Goal: Check status

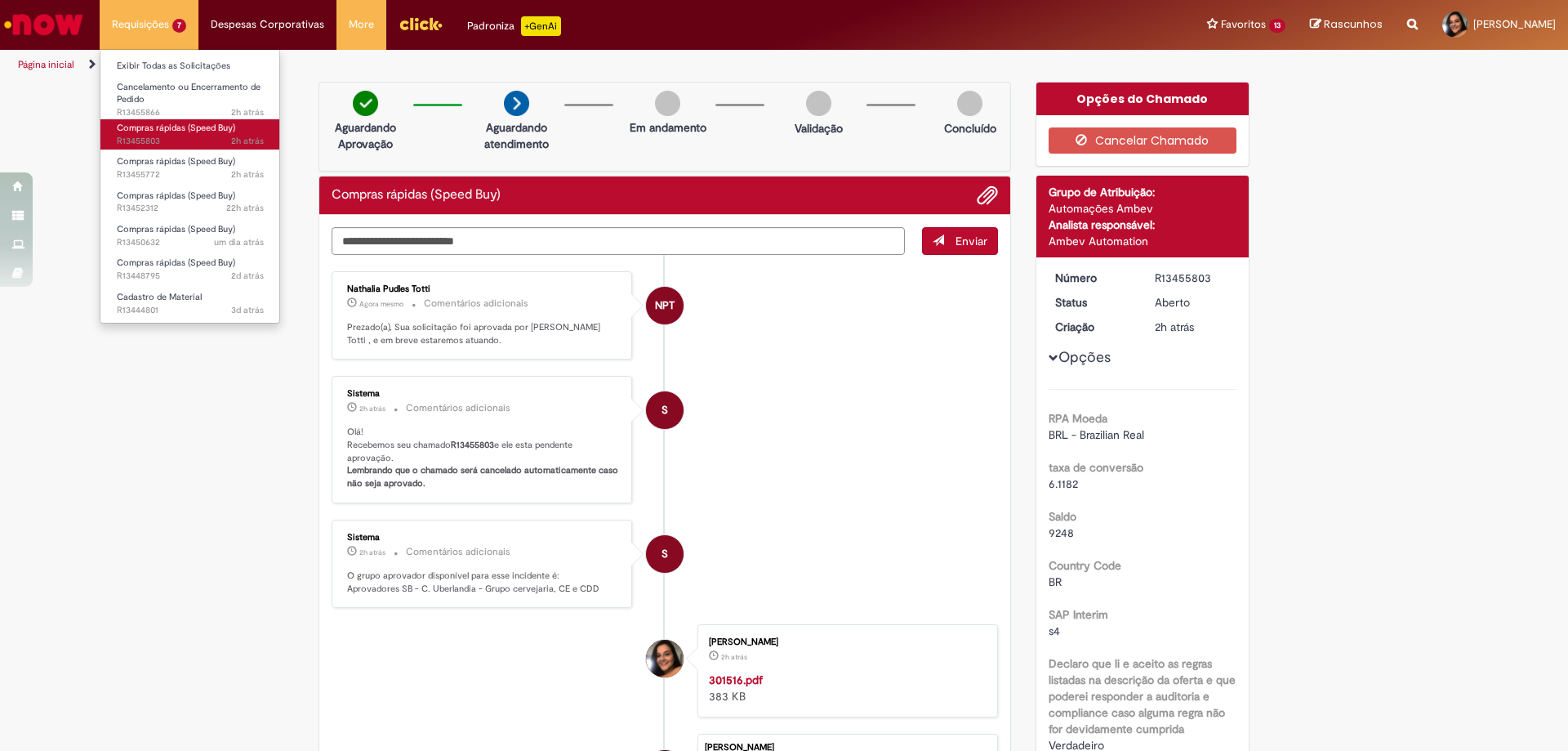
click at [166, 134] on link "Compras rápidas (Speed Buy) 2h atrás 2 horas atrás R13455803" at bounding box center [190, 134] width 180 height 31
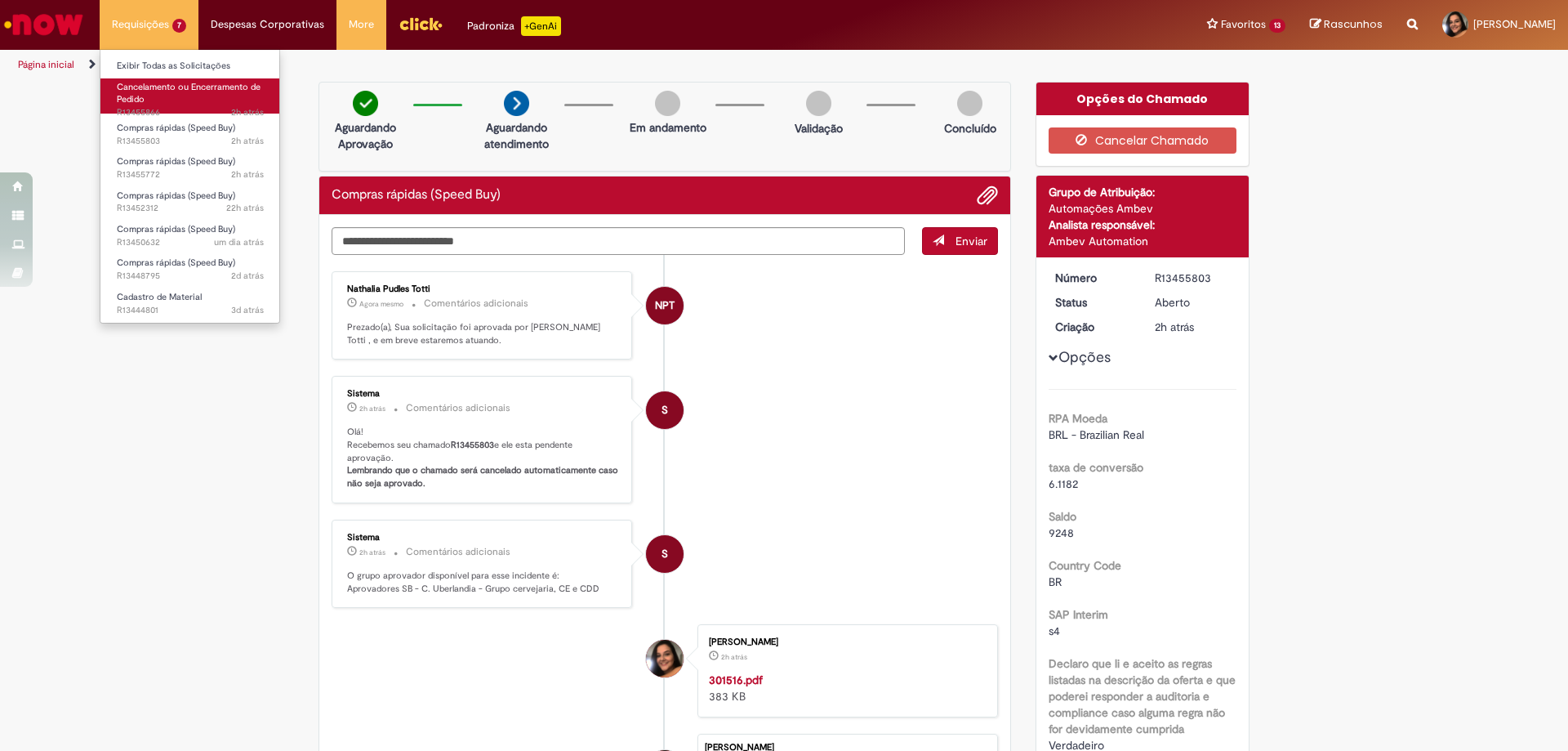
click at [177, 99] on link "Cancelamento ou Encerramento de Pedido 2h atrás 2 horas atrás R13455866" at bounding box center [190, 95] width 180 height 35
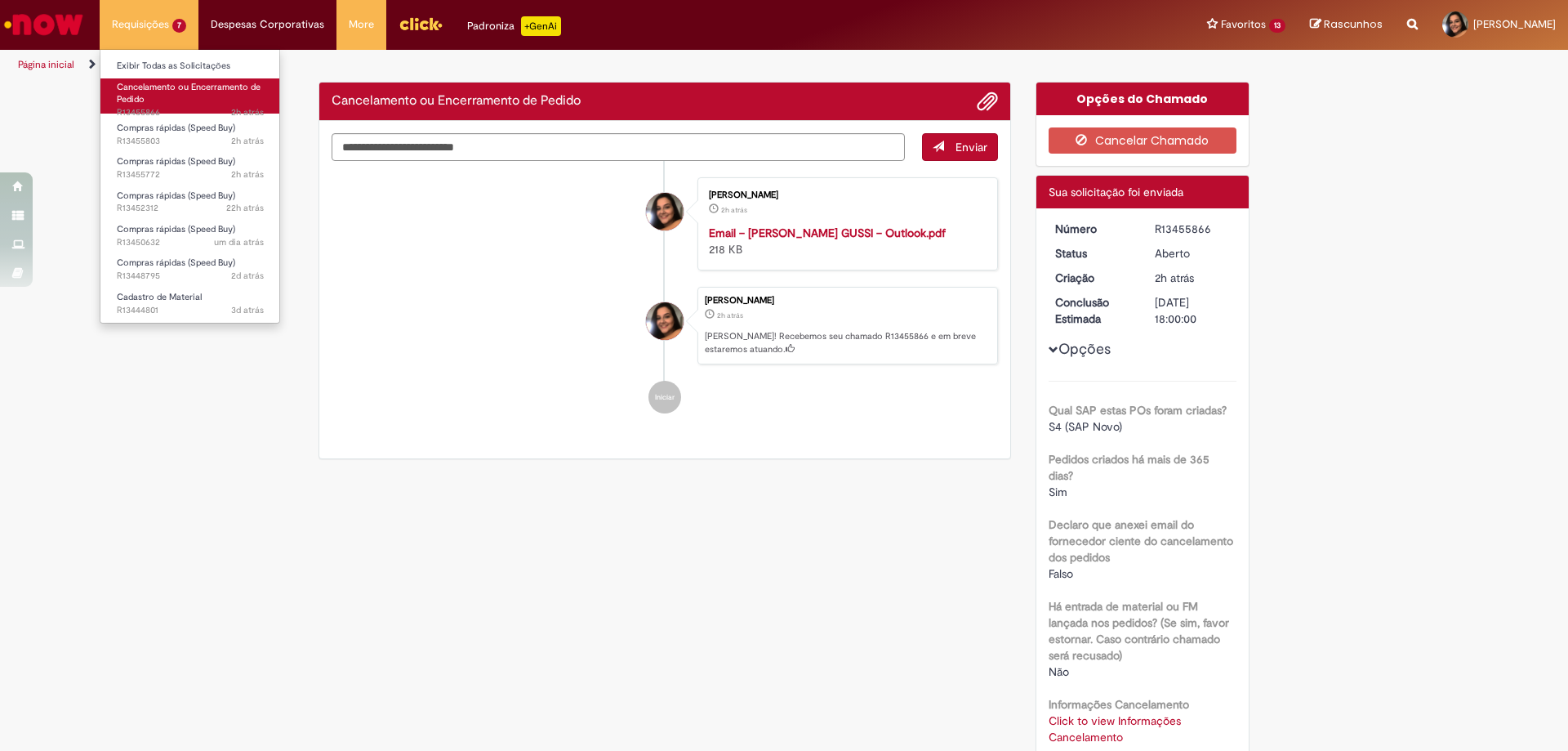
click at [161, 96] on link "Cancelamento ou Encerramento de Pedido 2h atrás 2 horas atrás R13455866" at bounding box center [190, 95] width 180 height 35
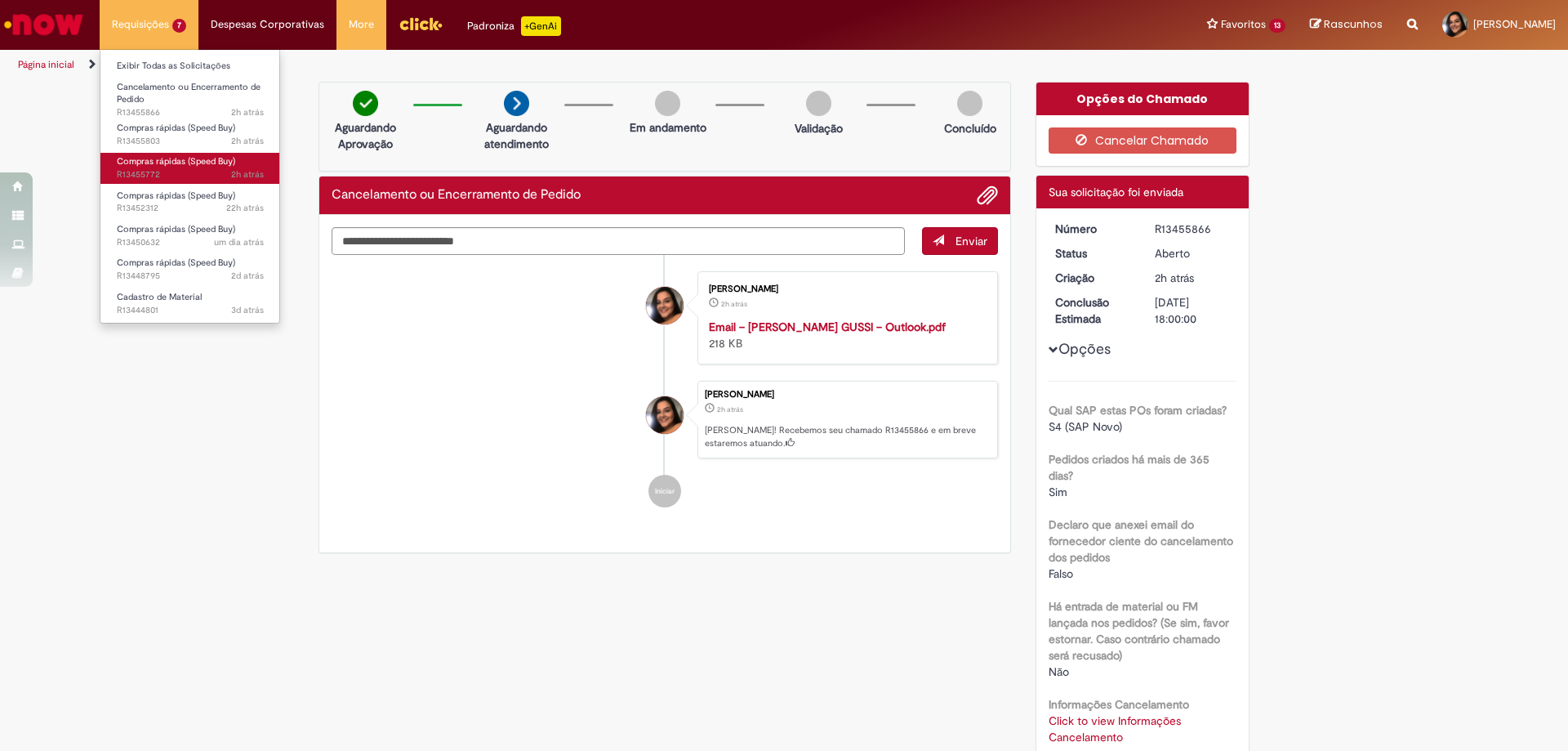
click at [161, 167] on span "Compras rápidas (Speed Buy)" at bounding box center [176, 161] width 118 height 12
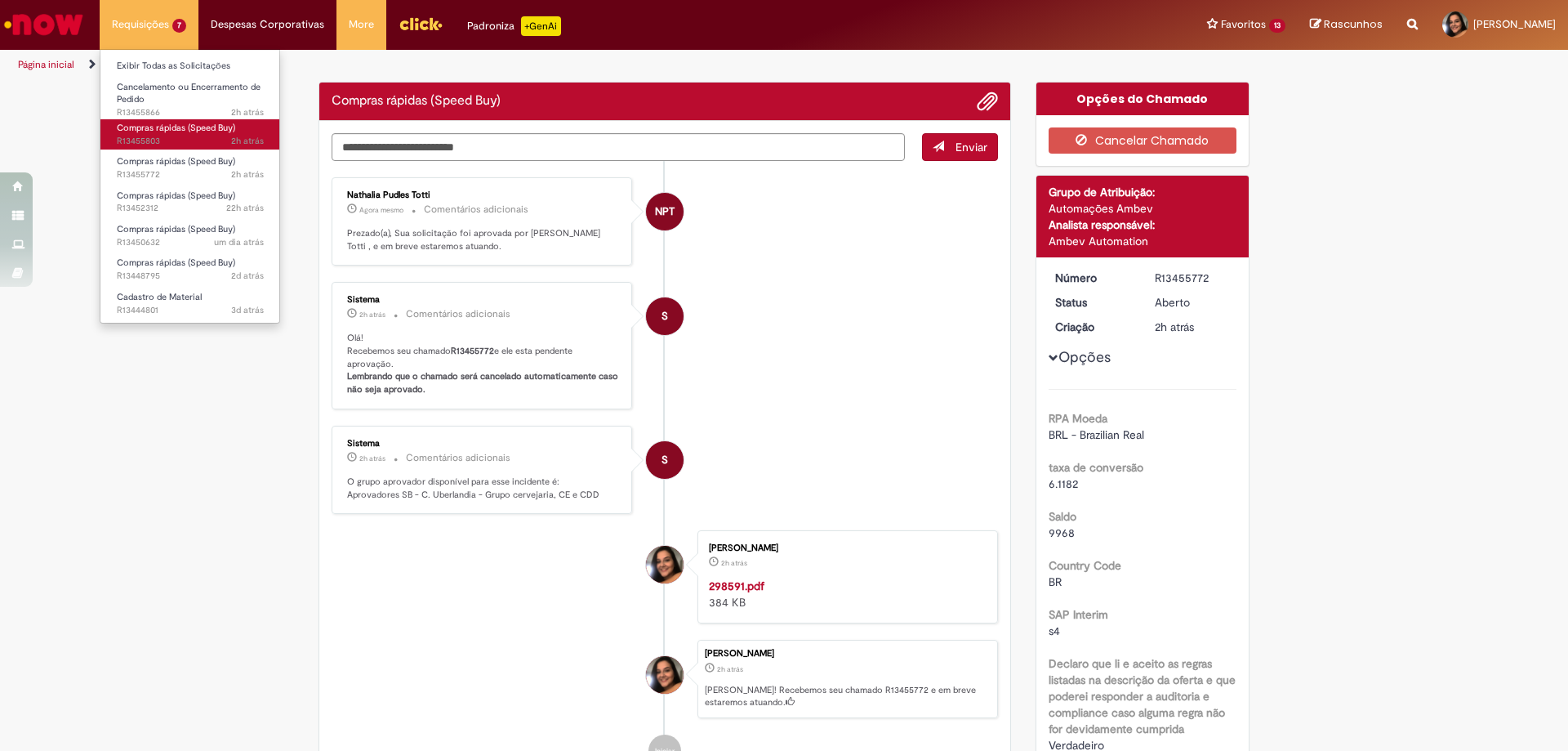
click at [174, 144] on span "2h atrás 2 horas atrás R13455803" at bounding box center [190, 141] width 147 height 13
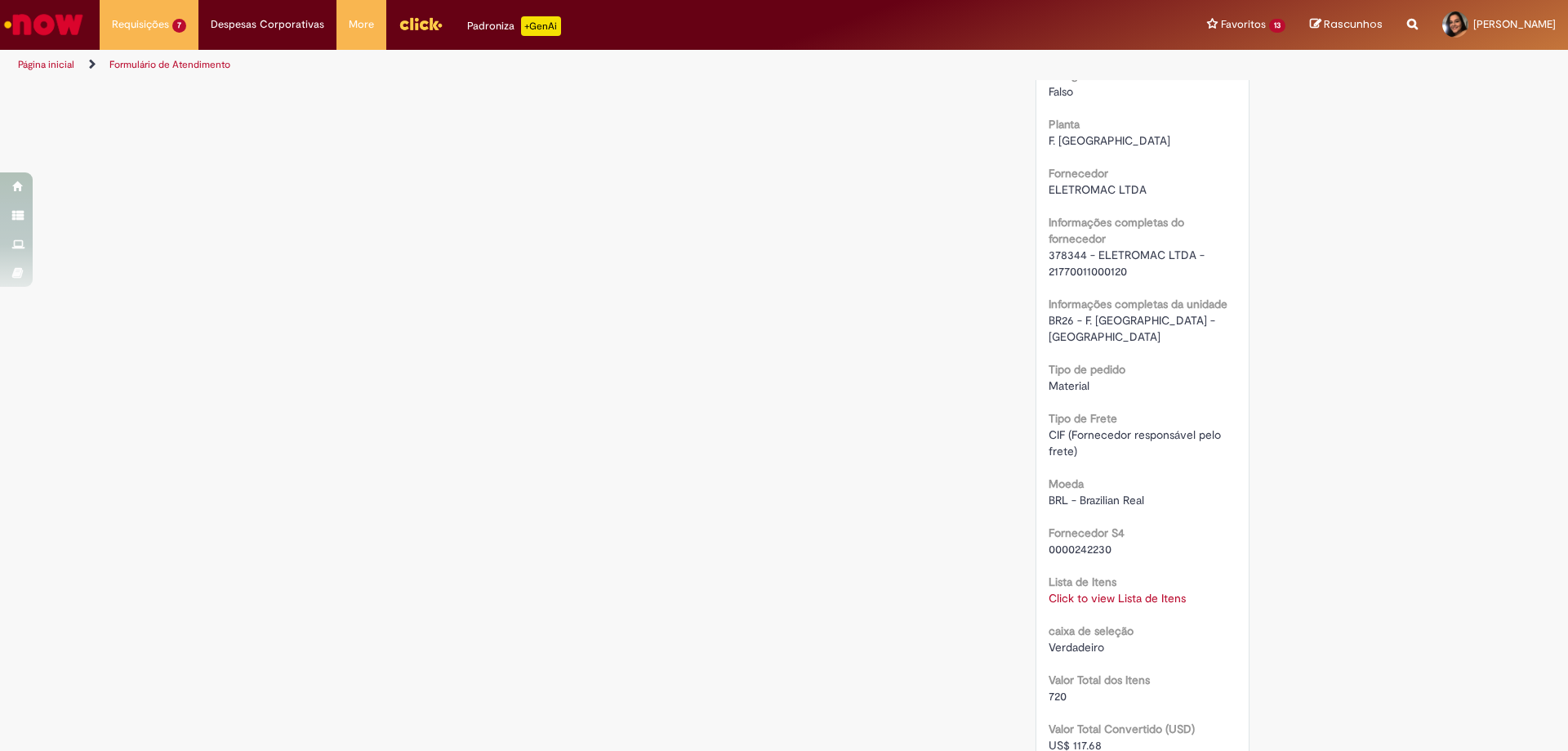
scroll to position [1471, 0]
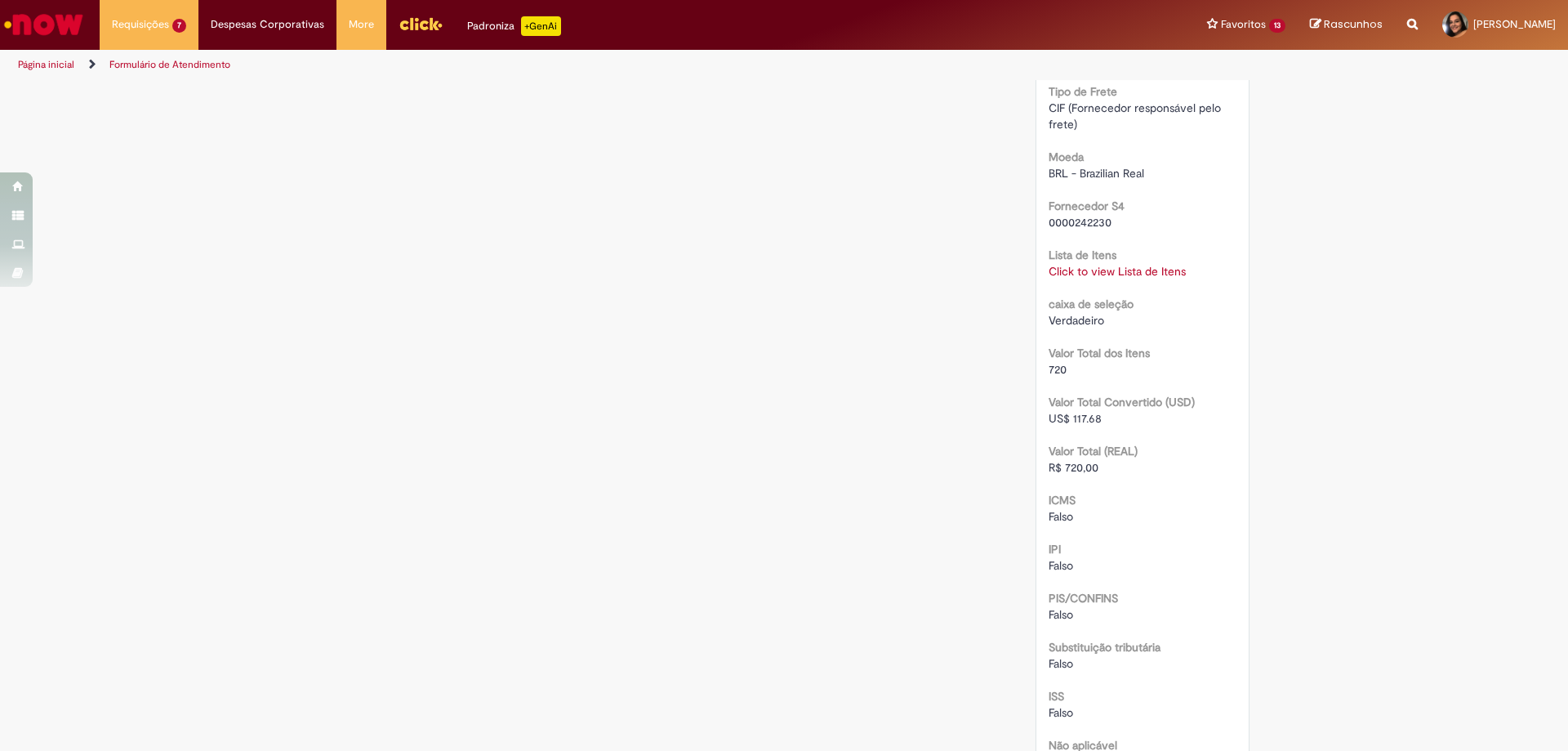
click at [1090, 263] on div "Click to view Lista de Itens Click to view Lista de Itens" at bounding box center [1143, 271] width 189 height 16
click at [1097, 264] on link "Click to view Lista de Itens" at bounding box center [1118, 271] width 138 height 14
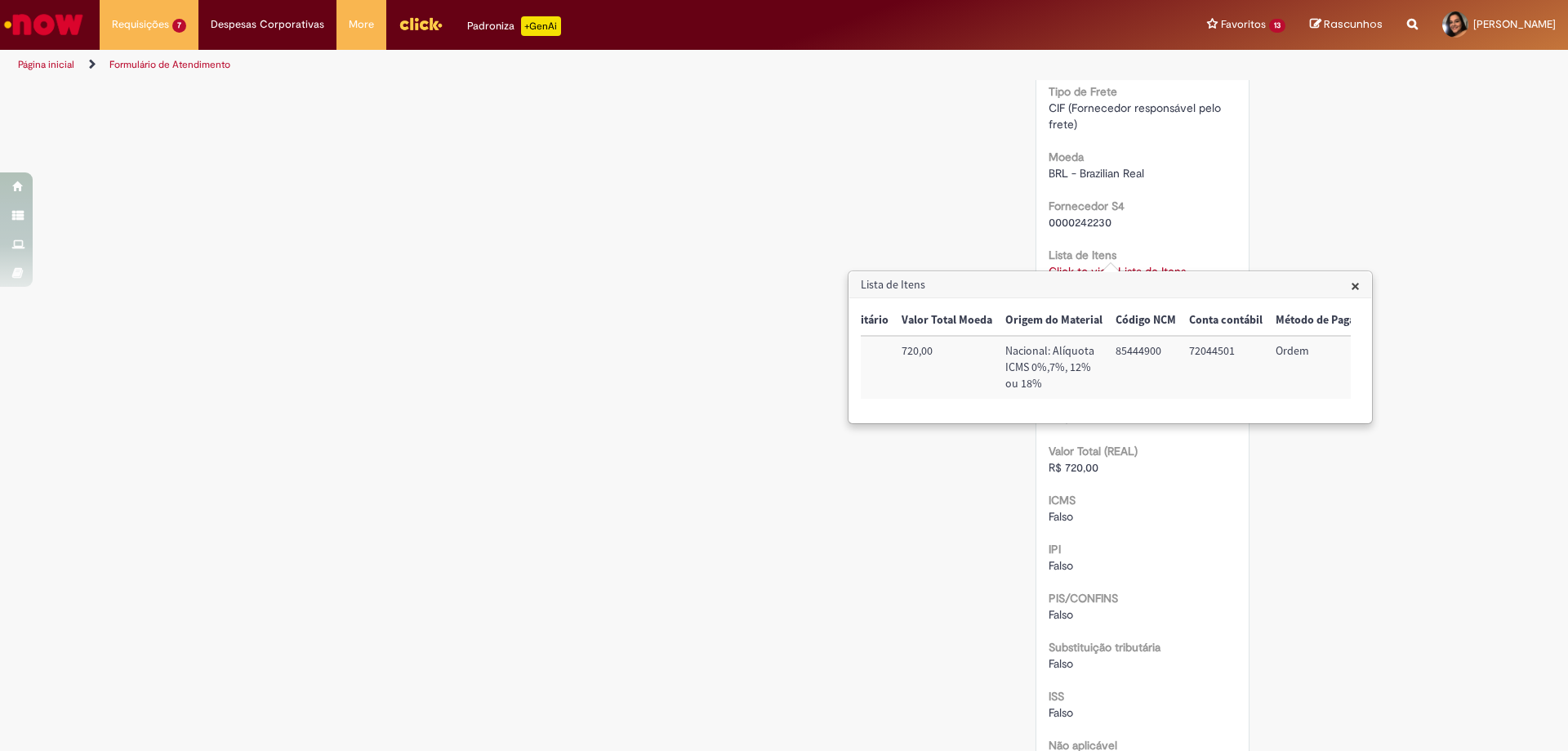
scroll to position [0, 664]
drag, startPoint x: 1256, startPoint y: 345, endPoint x: 1342, endPoint y: 351, distance: 86.2
click at [1342, 351] on td "100002107752" at bounding box center [1307, 367] width 104 height 63
copy td "100002107752"
